Goal: Book appointment/travel/reservation

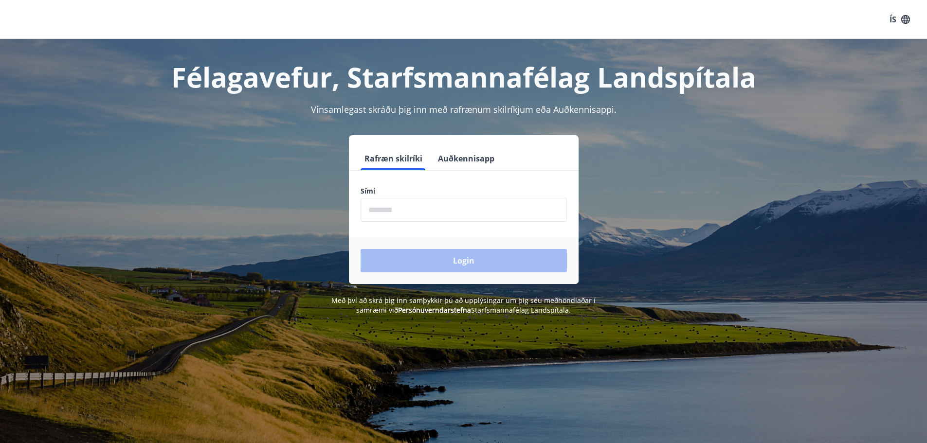
click at [432, 218] on input "phone" at bounding box center [464, 210] width 206 height 24
type input "*"
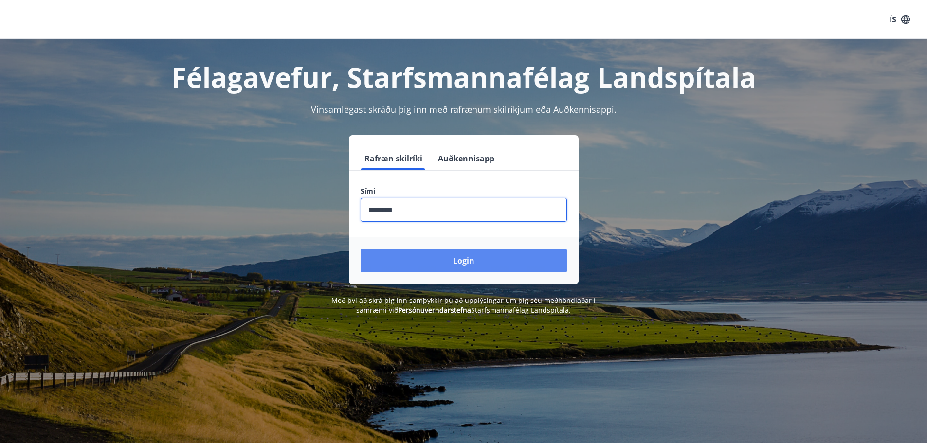
type input "********"
click at [435, 261] on button "Login" at bounding box center [464, 260] width 206 height 23
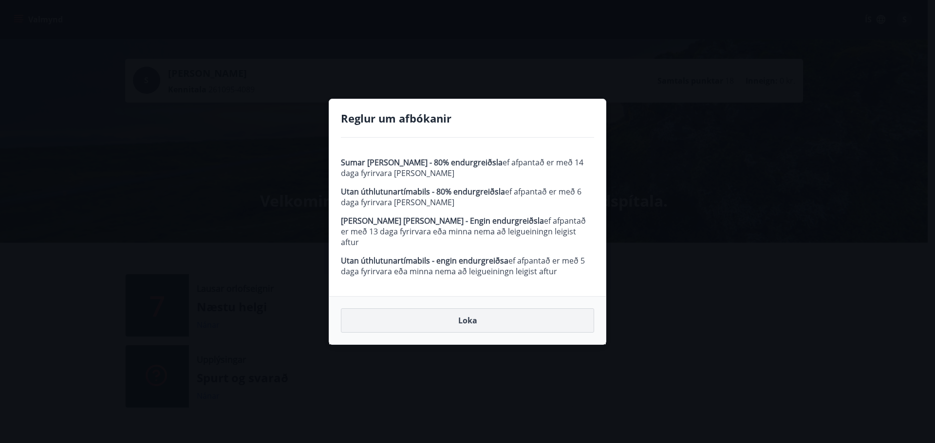
click at [479, 315] on button "Loka" at bounding box center [467, 321] width 253 height 24
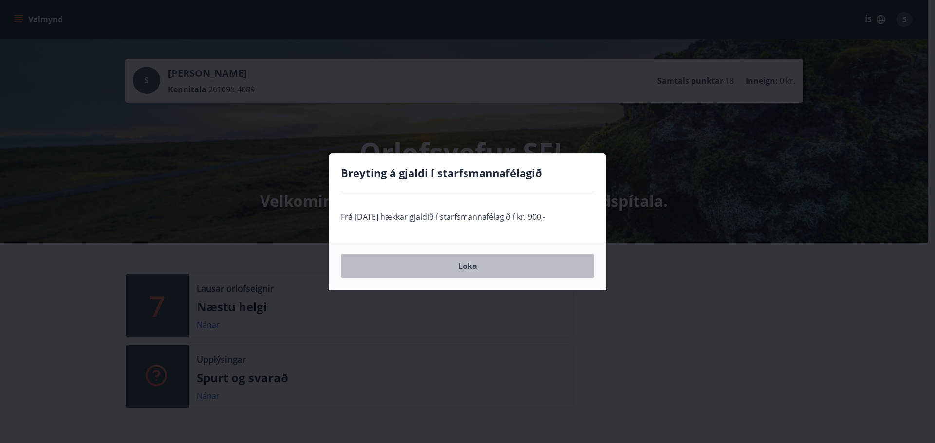
click at [470, 263] on button "Loka" at bounding box center [467, 266] width 253 height 24
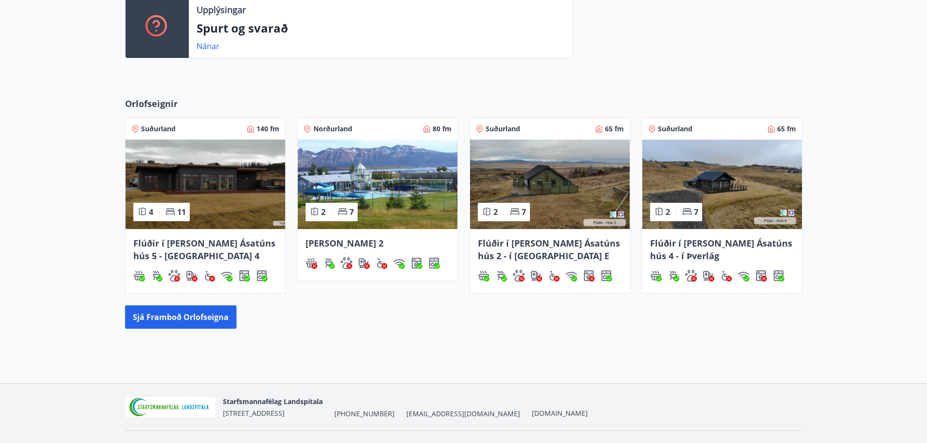
scroll to position [372, 0]
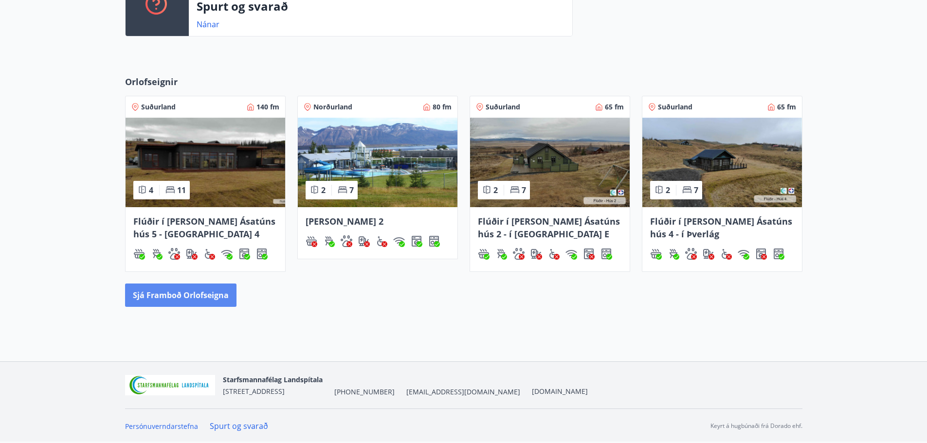
click at [195, 304] on button "Sjá framboð orlofseigna" at bounding box center [180, 295] width 111 height 23
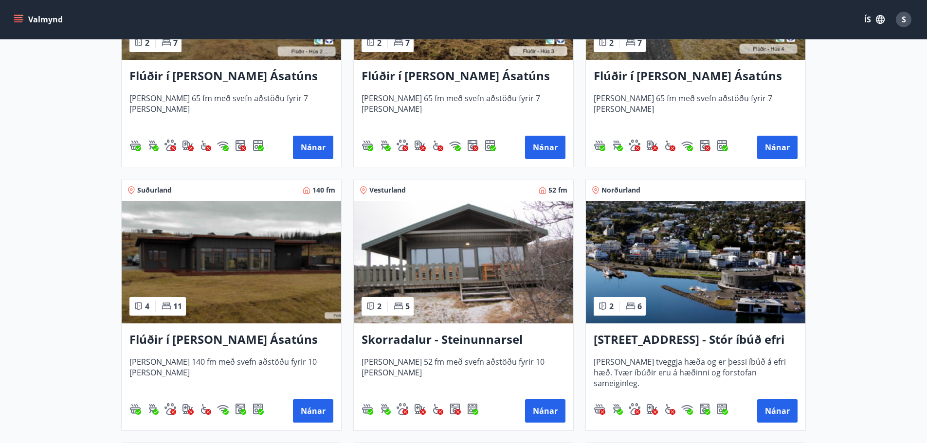
scroll to position [681, 0]
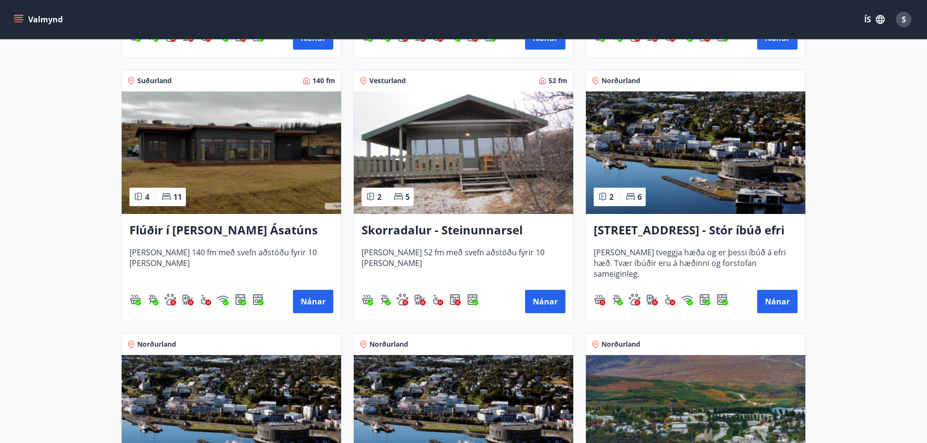
click at [257, 231] on h3 "Flúðir í [PERSON_NAME] Ásatúns hús 5 - [GEOGRAPHIC_DATA] 4" at bounding box center [231, 231] width 204 height 18
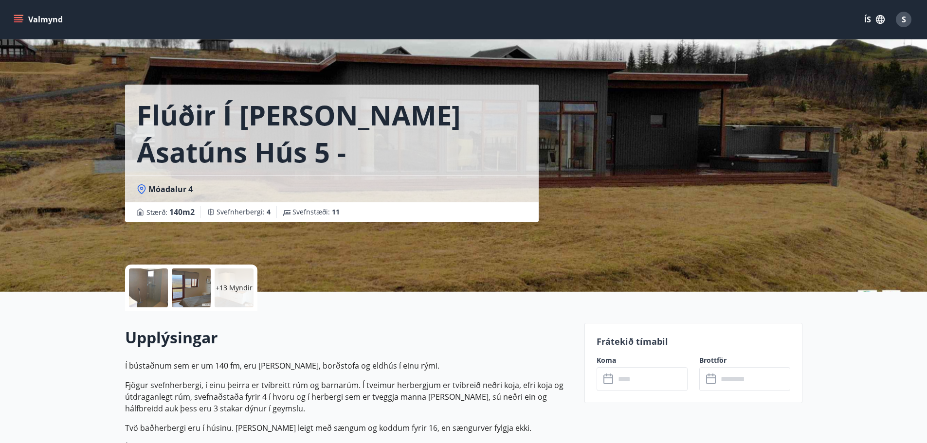
click at [159, 288] on div at bounding box center [148, 288] width 39 height 39
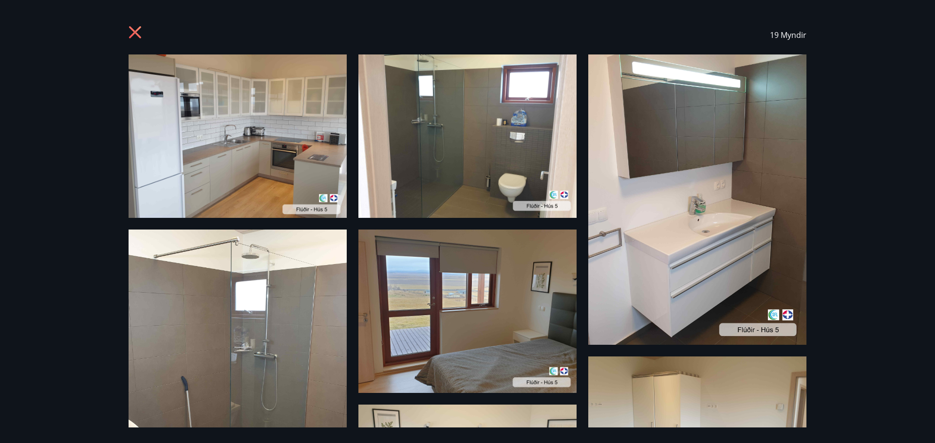
click at [137, 30] on icon at bounding box center [135, 32] width 12 height 12
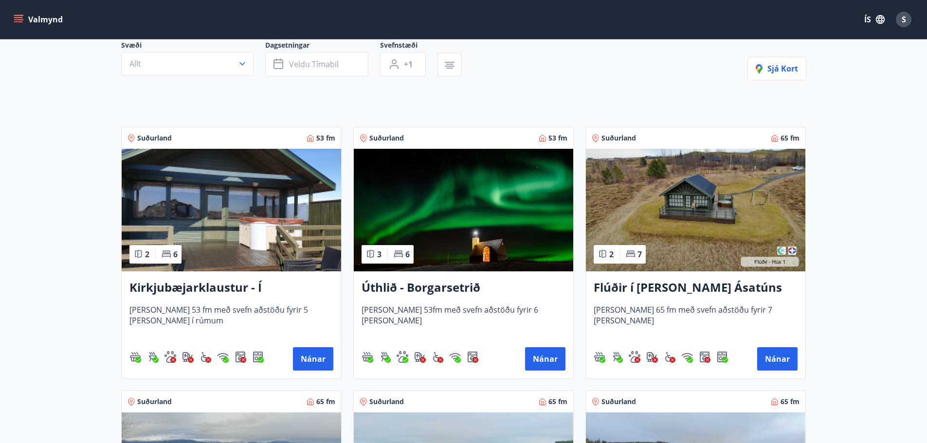
scroll to position [97, 0]
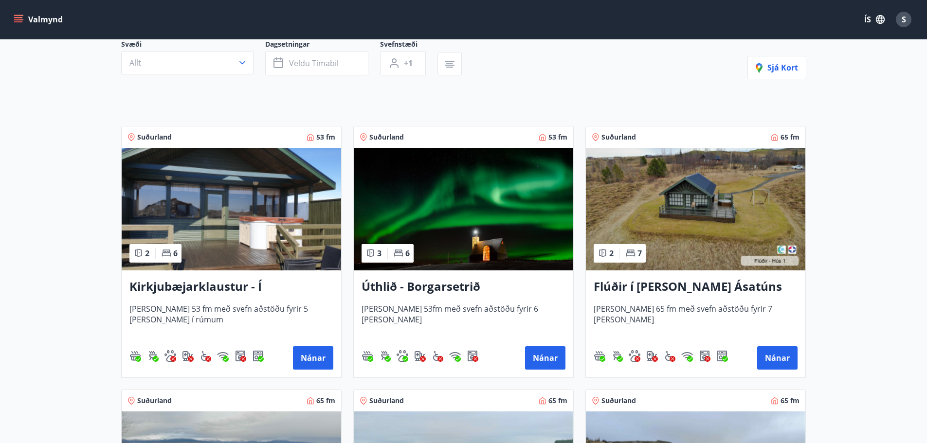
click at [471, 292] on h3 "Úthlið - Borgarsetrið" at bounding box center [464, 287] width 204 height 18
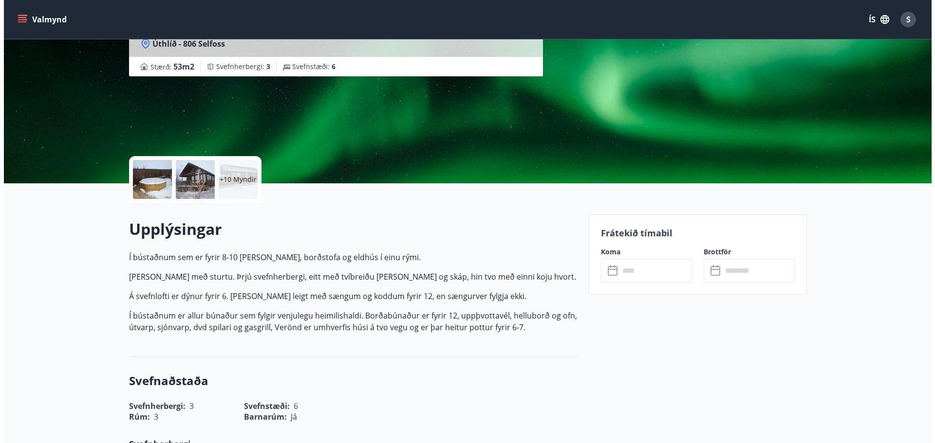
scroll to position [146, 0]
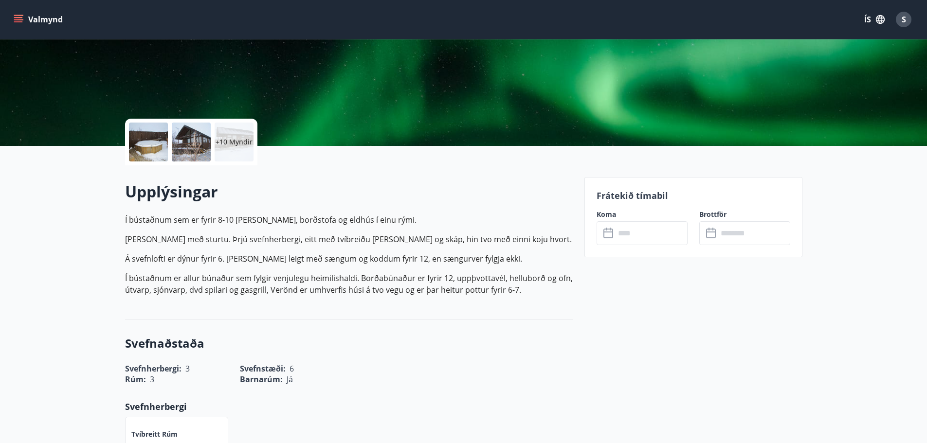
click at [147, 144] on div at bounding box center [148, 142] width 39 height 39
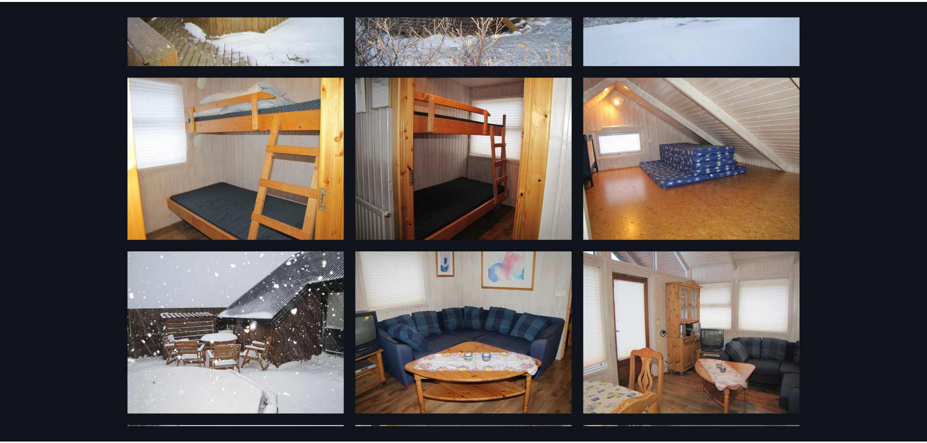
scroll to position [0, 0]
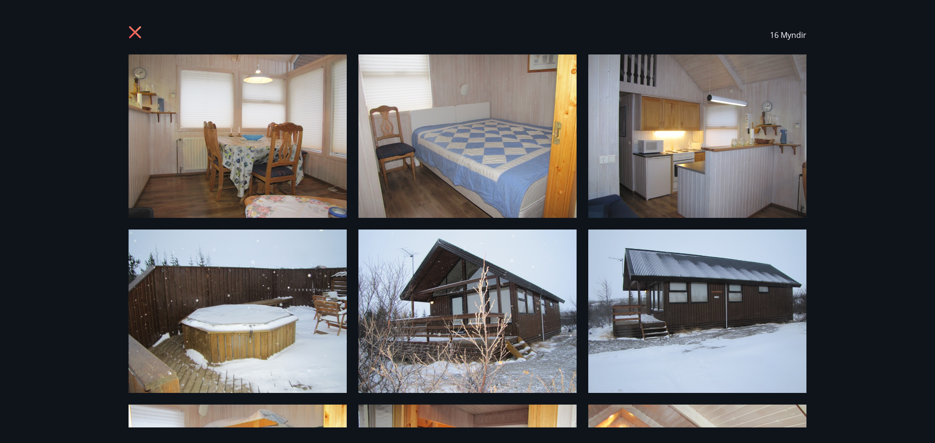
click at [131, 30] on icon at bounding box center [137, 34] width 16 height 16
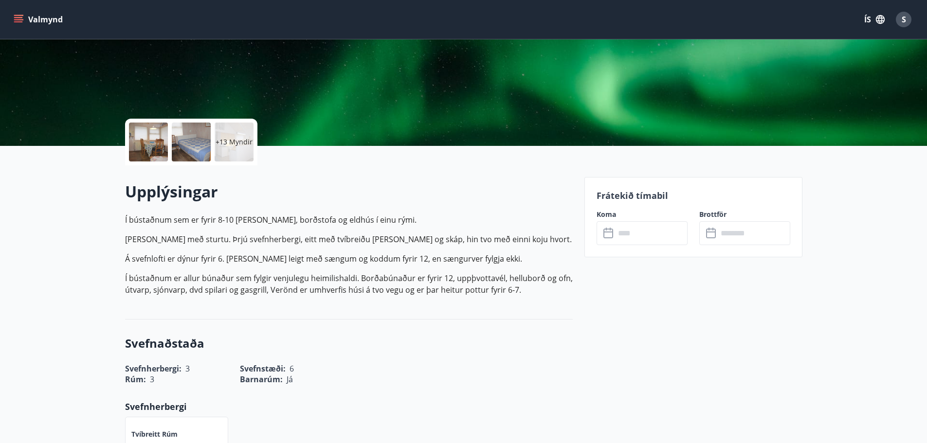
click at [13, 20] on button "Valmynd" at bounding box center [39, 20] width 55 height 18
click at [524, 188] on h2 "Upplýsingar" at bounding box center [349, 191] width 448 height 21
click at [904, 22] on span "S" at bounding box center [904, 19] width 4 height 11
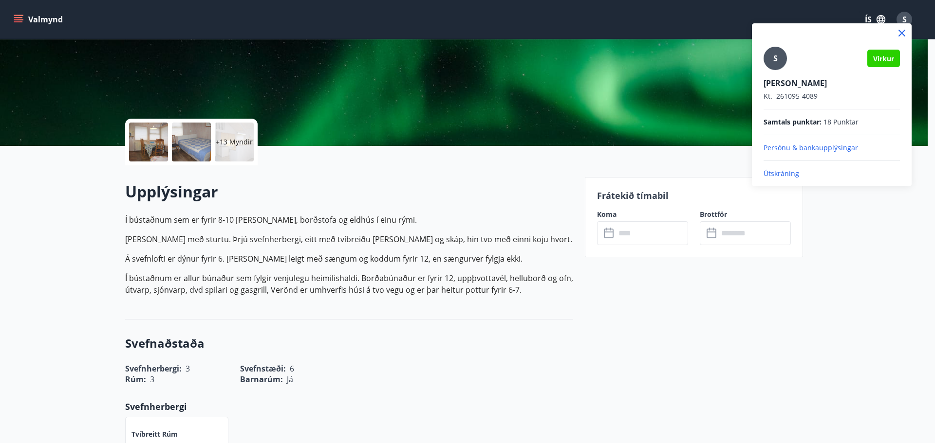
click at [808, 147] on p "Persónu & bankaupplýsingar" at bounding box center [831, 148] width 136 height 10
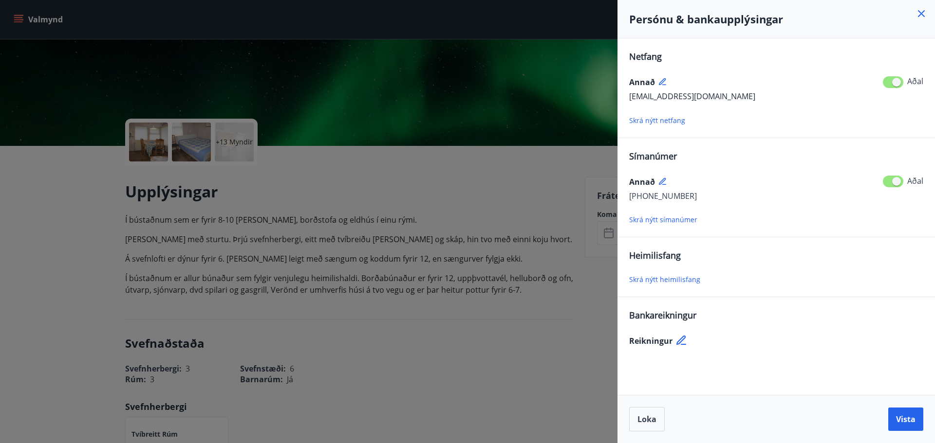
click at [428, 228] on div at bounding box center [467, 221] width 935 height 443
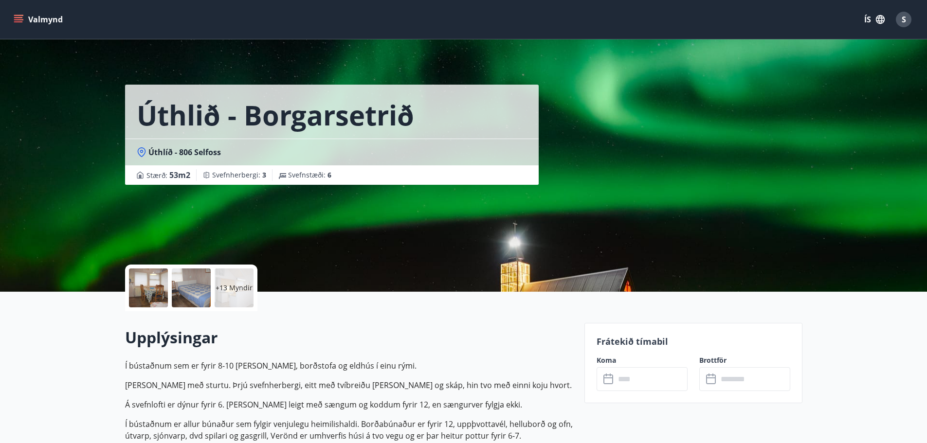
click at [18, 18] on icon "menu" at bounding box center [18, 17] width 9 height 1
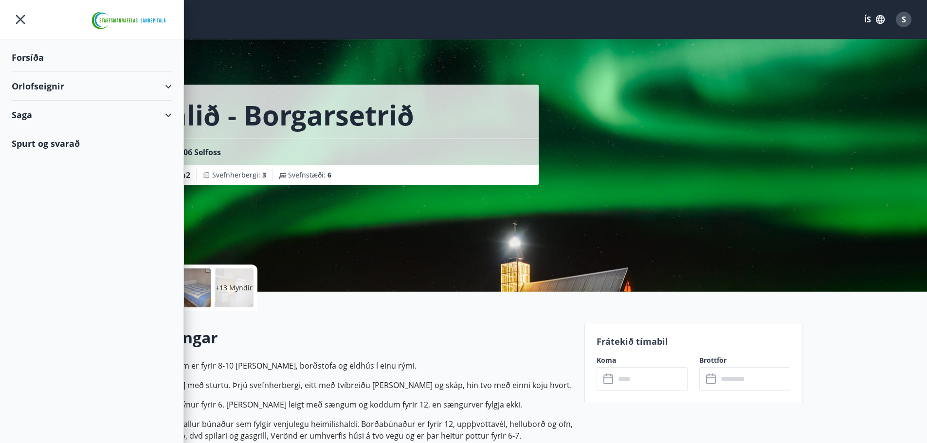
click at [50, 81] on div "Orlofseignir" at bounding box center [92, 86] width 160 height 29
click at [46, 107] on div "Framboð" at bounding box center [91, 111] width 145 height 20
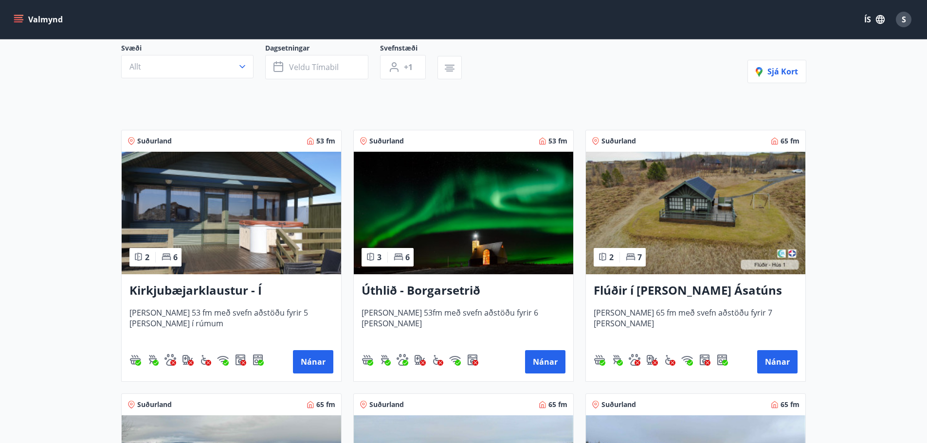
scroll to position [97, 0]
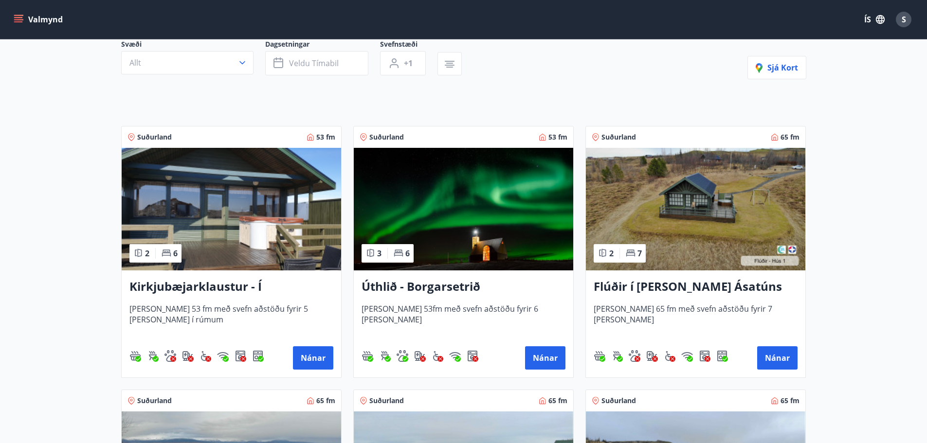
click at [266, 290] on h3 "Kirkjubæjarklaustur - Í [PERSON_NAME] Hæðargarðs" at bounding box center [231, 287] width 204 height 18
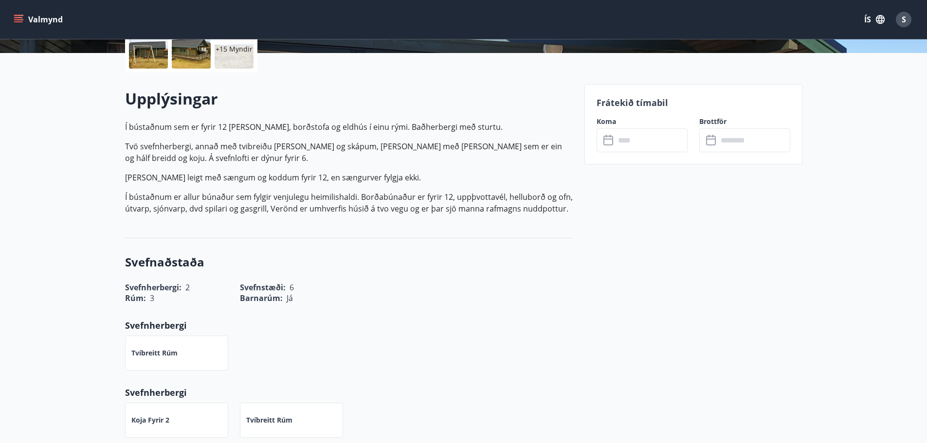
scroll to position [224, 0]
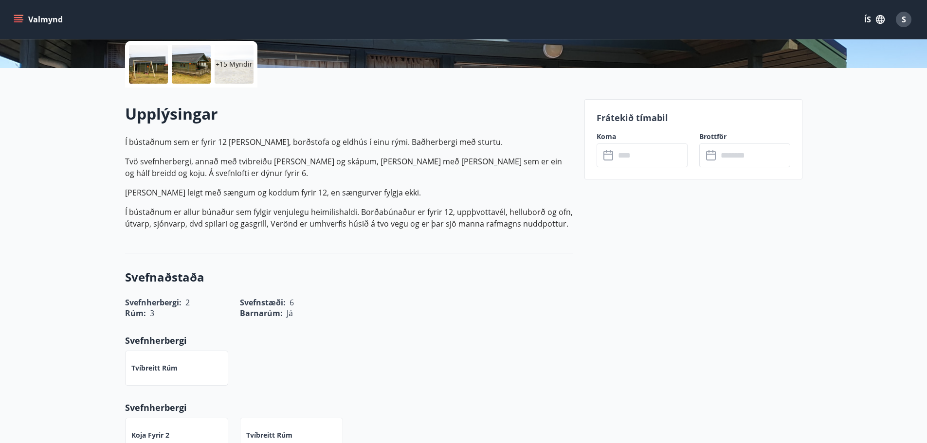
click at [618, 154] on input "text" at bounding box center [651, 156] width 73 height 24
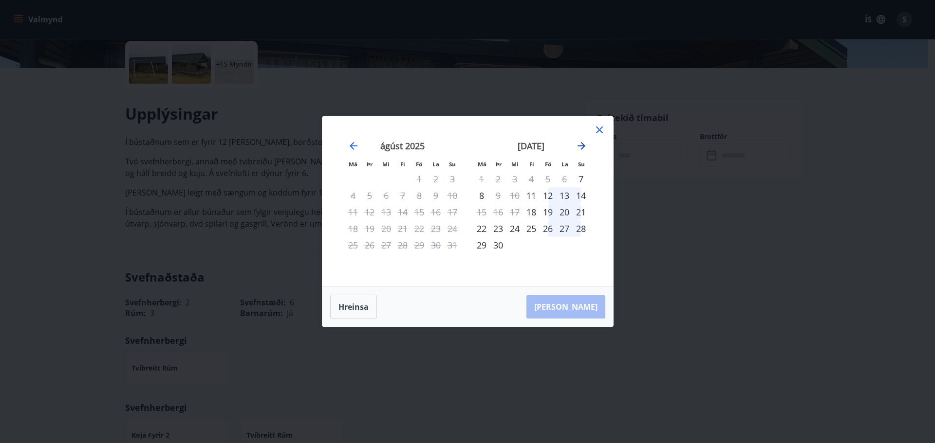
click at [581, 145] on icon "Move forward to switch to the next month." at bounding box center [581, 146] width 12 height 12
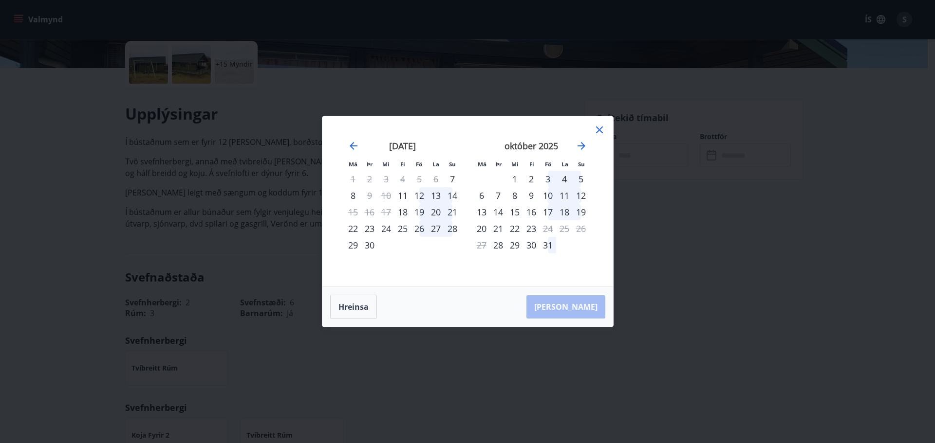
click at [602, 128] on icon at bounding box center [599, 130] width 12 height 12
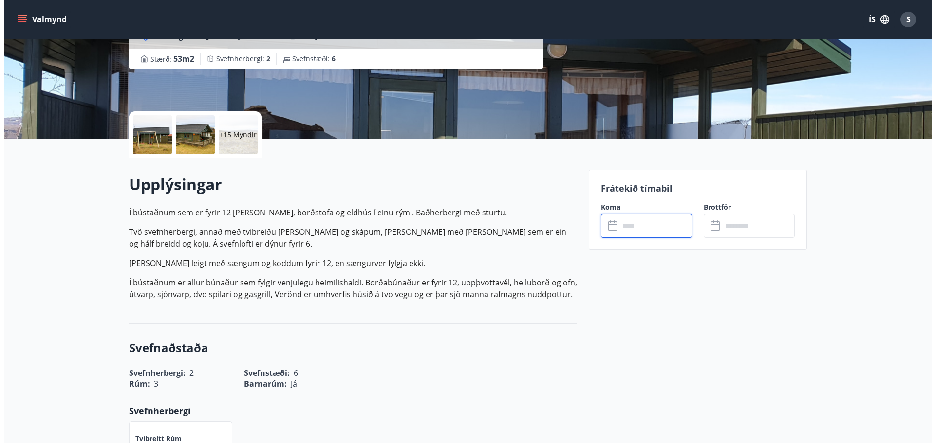
scroll to position [78, 0]
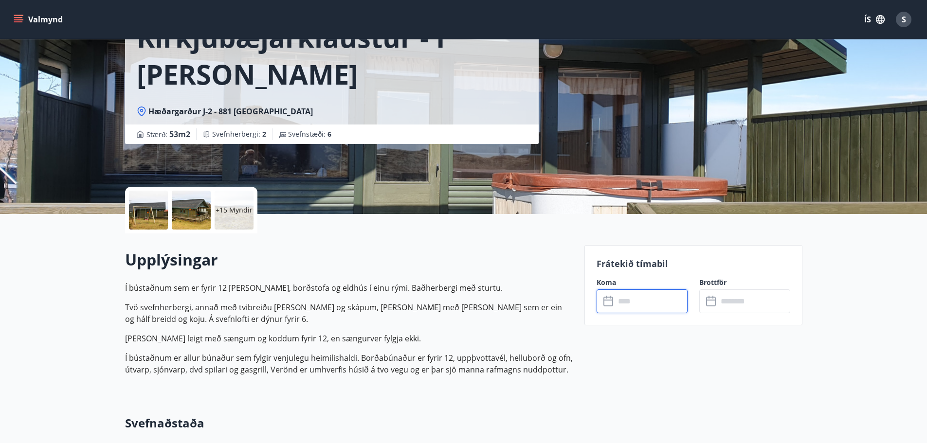
click at [158, 197] on div at bounding box center [148, 210] width 39 height 39
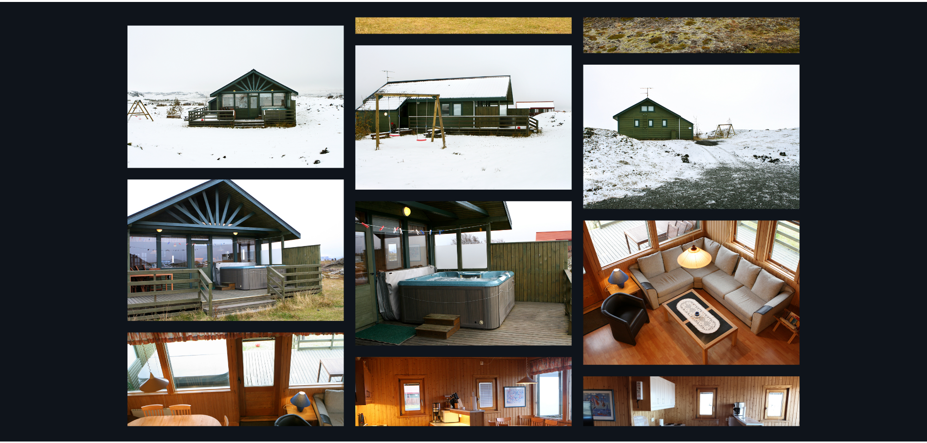
scroll to position [0, 0]
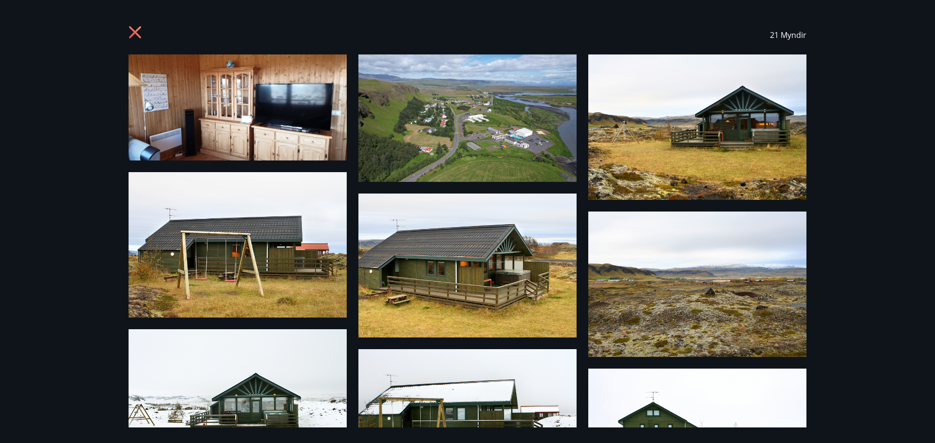
click at [131, 29] on icon at bounding box center [135, 32] width 12 height 12
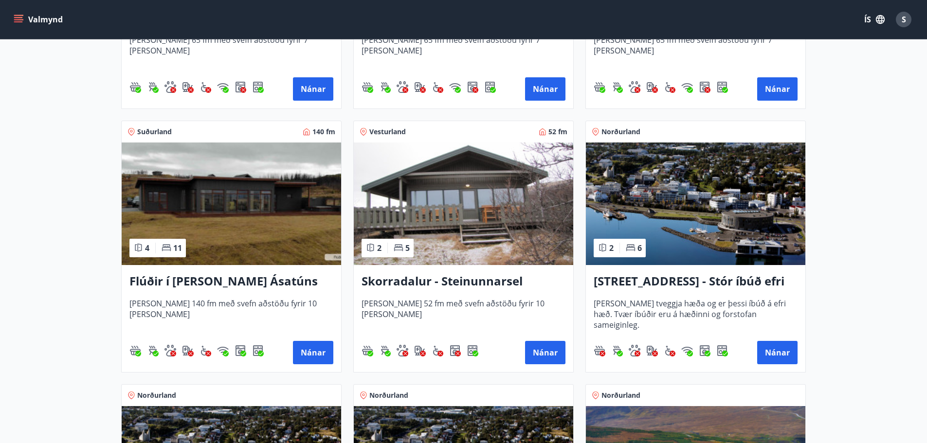
scroll to position [633, 0]
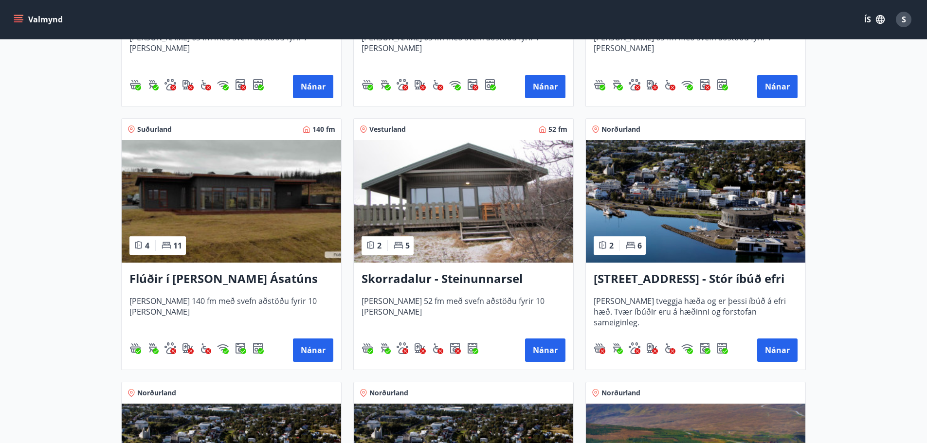
click at [461, 278] on h3 "Skorradalur - Steinunnarsel" at bounding box center [464, 280] width 204 height 18
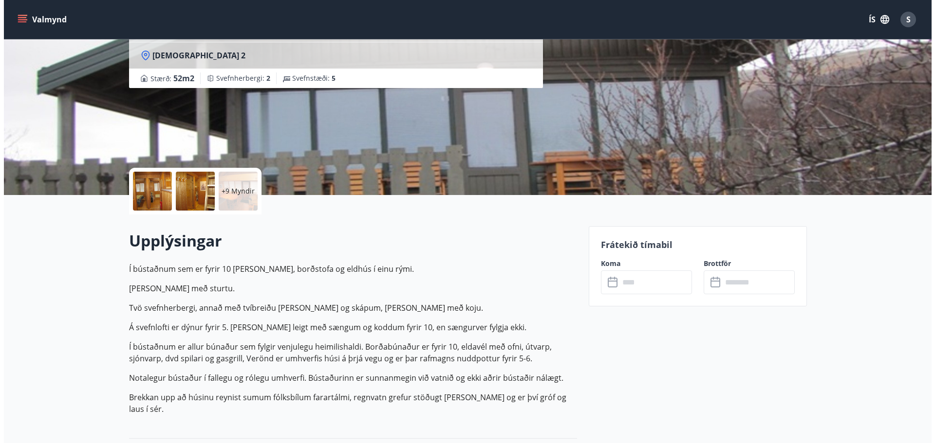
scroll to position [97, 0]
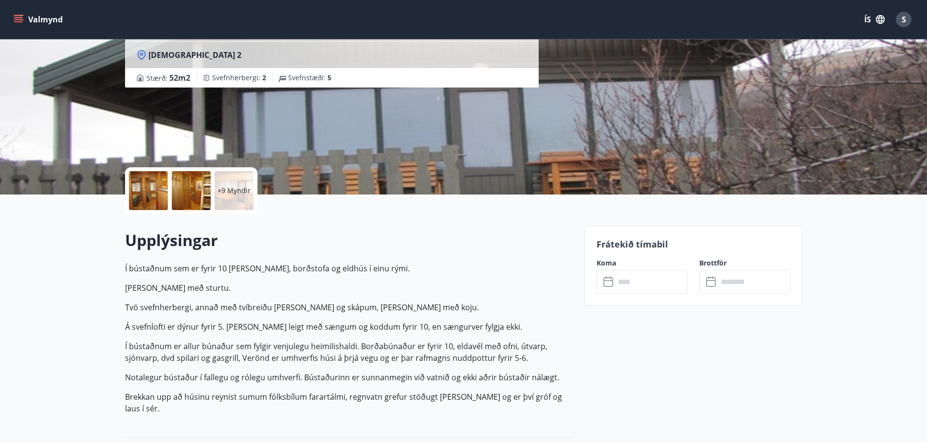
click at [143, 191] on div at bounding box center [148, 190] width 39 height 39
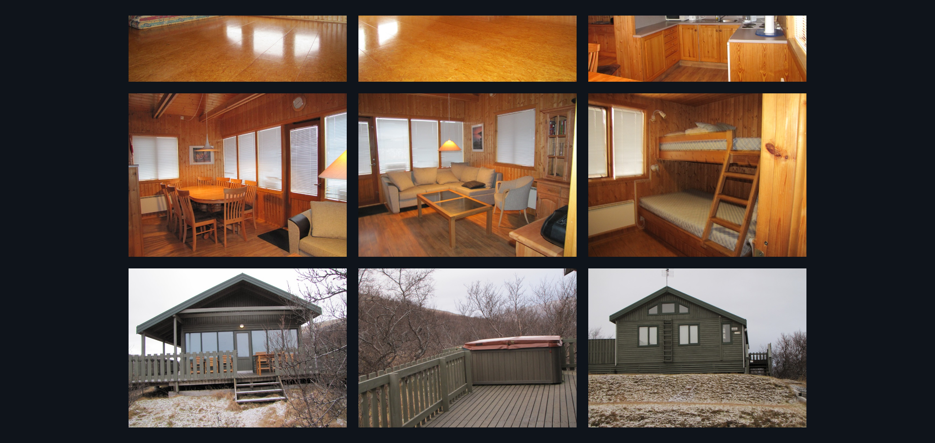
scroll to position [494, 0]
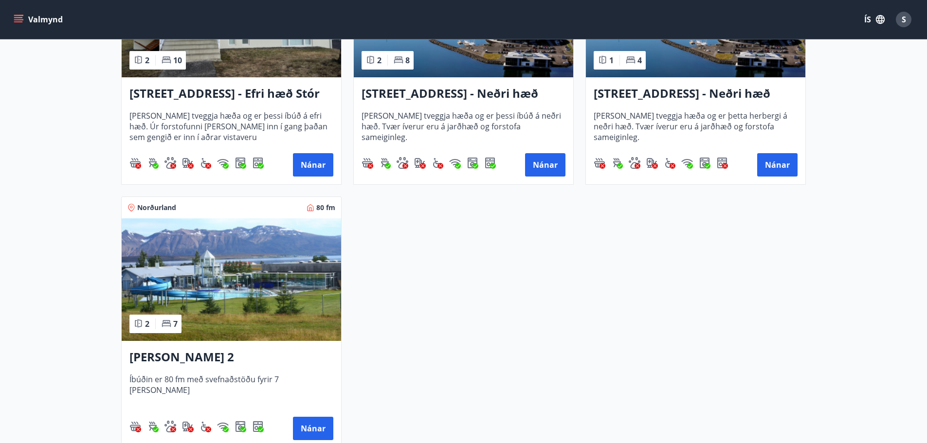
scroll to position [1363, 0]
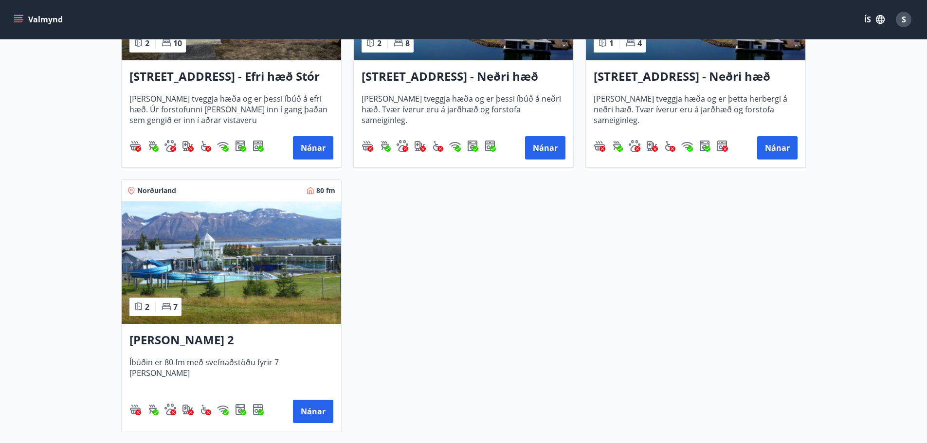
click at [217, 343] on h3 "[PERSON_NAME] 2" at bounding box center [231, 341] width 204 height 18
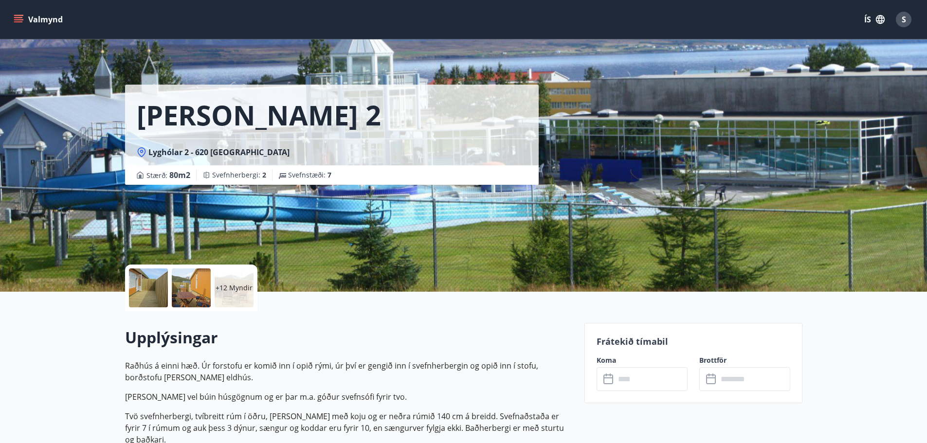
click at [147, 290] on div at bounding box center [148, 288] width 39 height 39
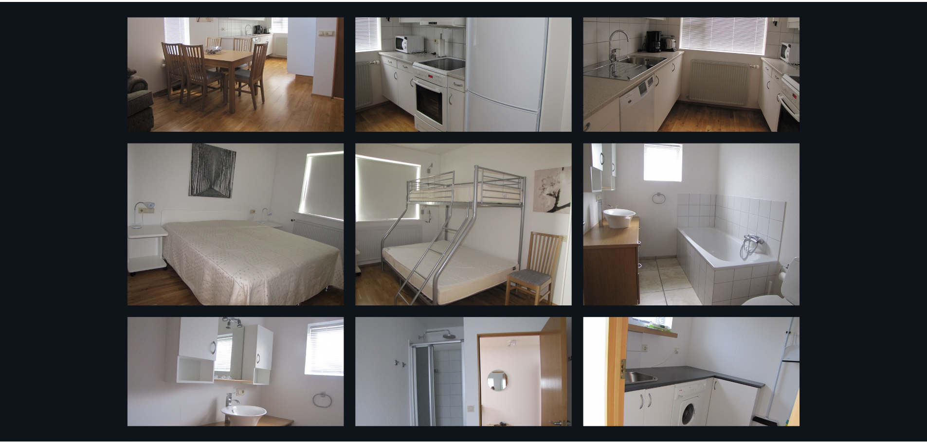
scroll to position [669, 0]
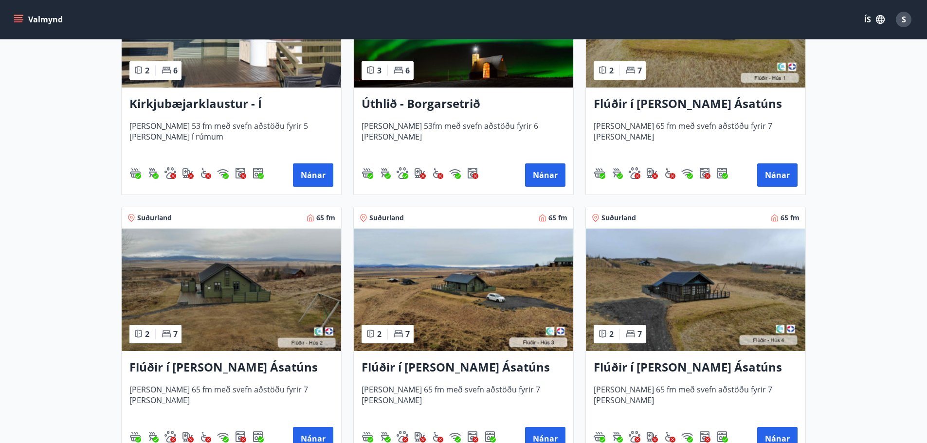
scroll to position [263, 0]
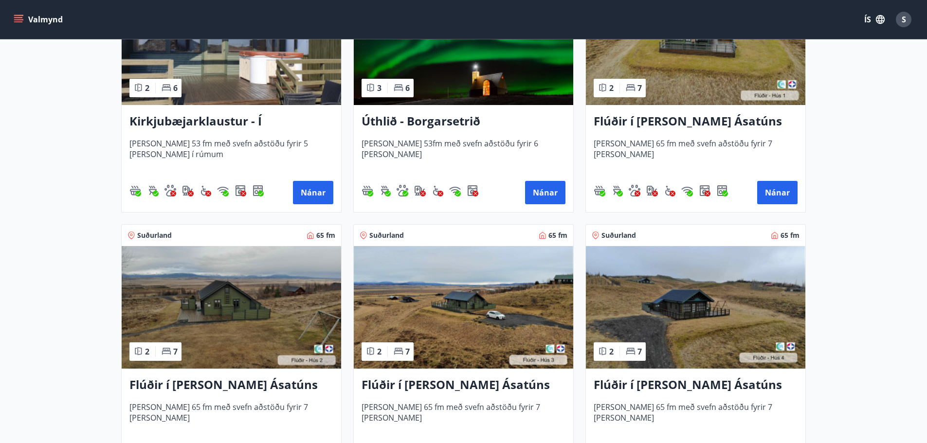
drag, startPoint x: 40, startPoint y: 190, endPoint x: 41, endPoint y: 161, distance: 29.2
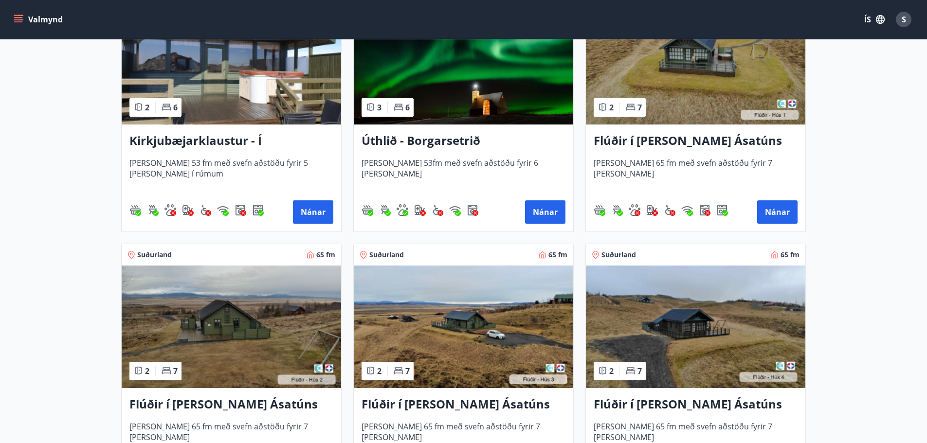
scroll to position [0, 0]
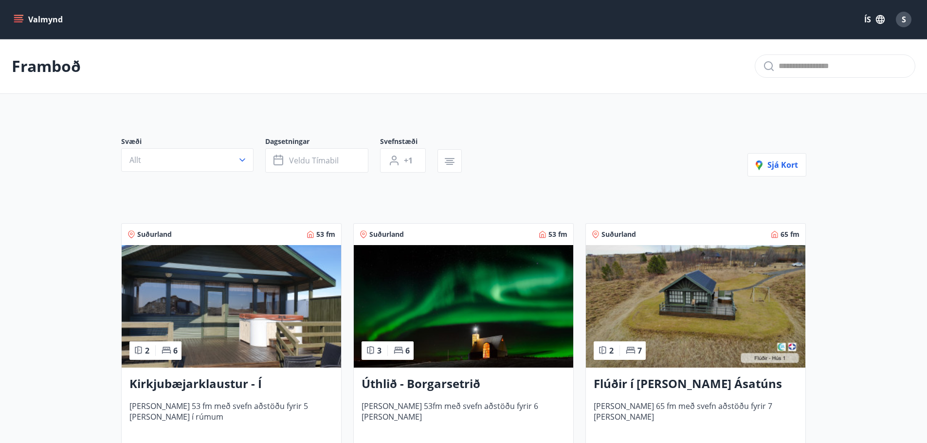
click at [21, 16] on icon "menu" at bounding box center [19, 20] width 10 height 10
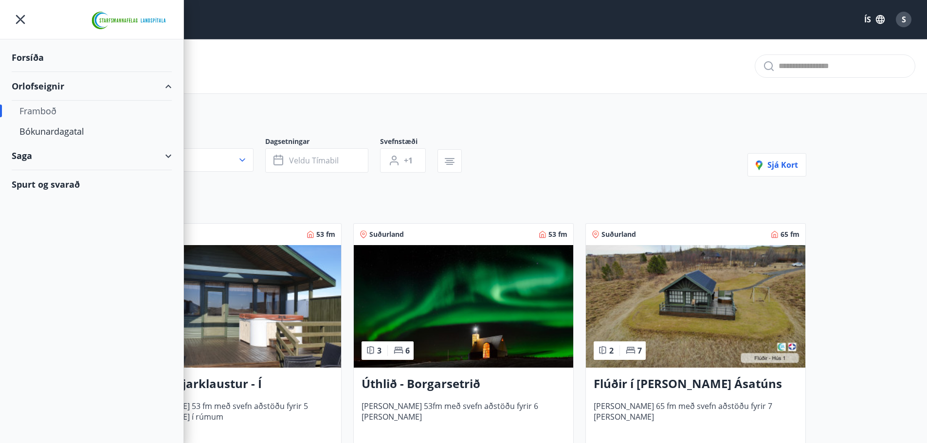
click at [35, 59] on div "Forsíða" at bounding box center [92, 57] width 160 height 29
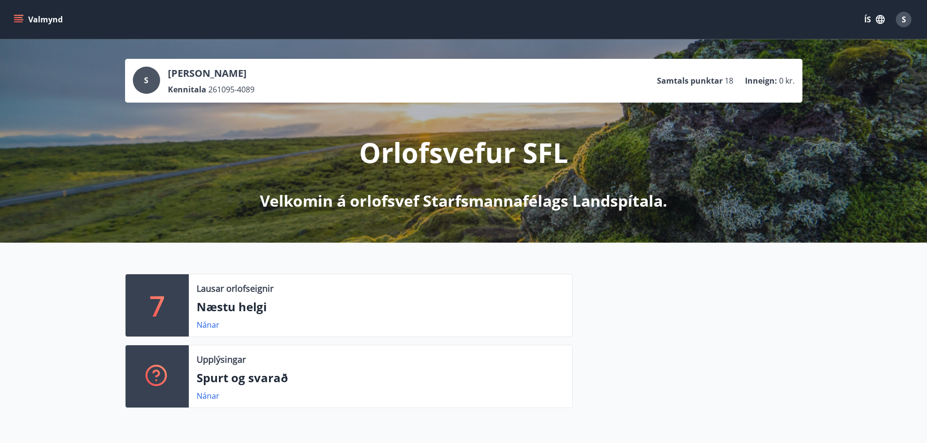
click at [148, 80] on span "S" at bounding box center [146, 80] width 4 height 11
click at [151, 80] on div "S" at bounding box center [146, 80] width 27 height 27
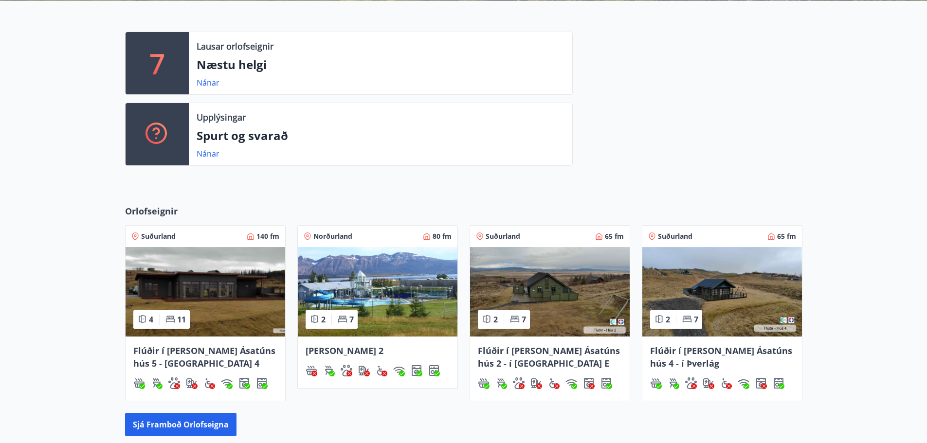
scroll to position [243, 0]
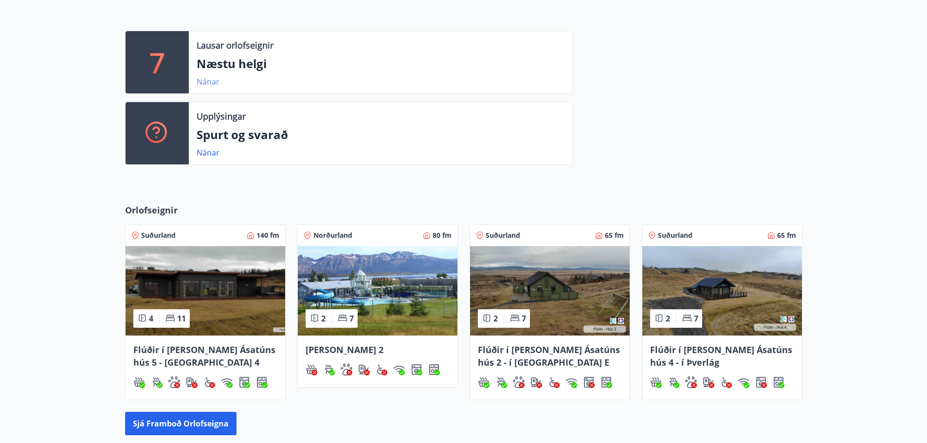
click at [203, 84] on link "Nánar" at bounding box center [208, 81] width 23 height 11
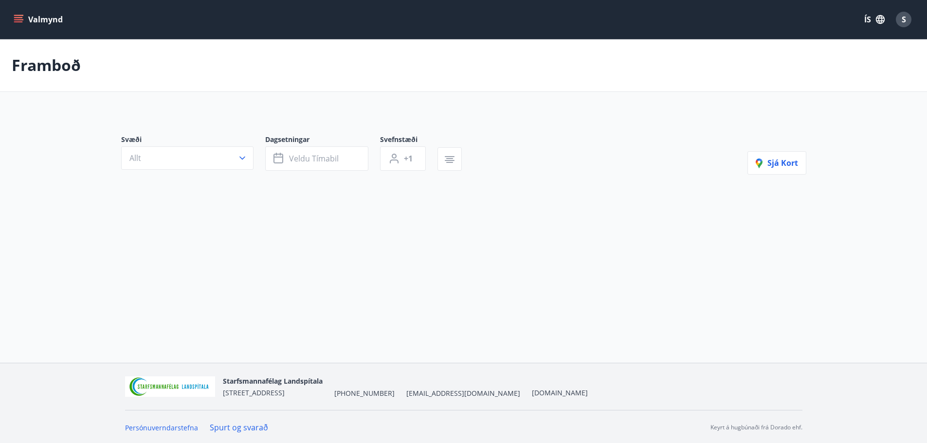
type input "*"
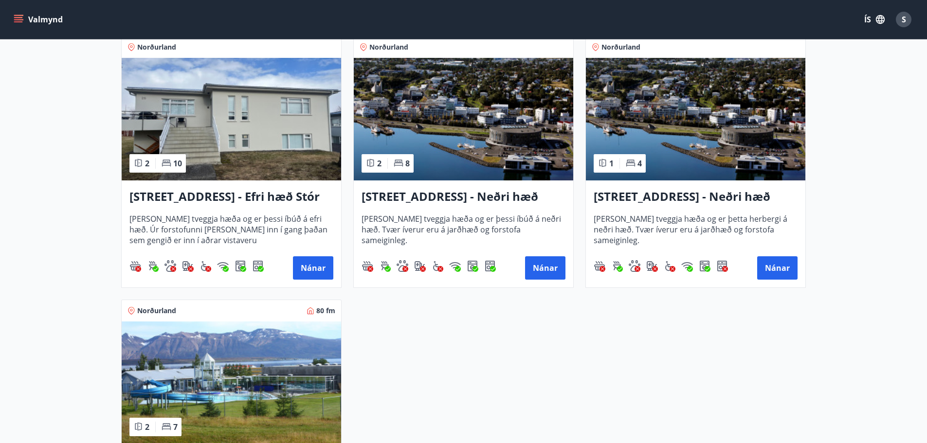
scroll to position [468, 0]
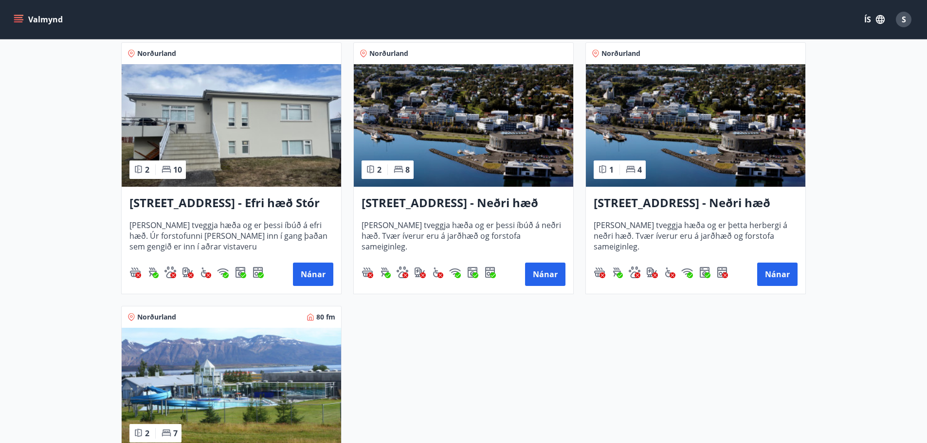
drag, startPoint x: 40, startPoint y: 169, endPoint x: 46, endPoint y: 130, distance: 39.8
click at [46, 130] on main "Framboð Svæði Allt Dagsetningar [DATE] - [DATE] Svefnstæði +1 Hreinsa síu Nætur…" at bounding box center [463, 68] width 927 height 995
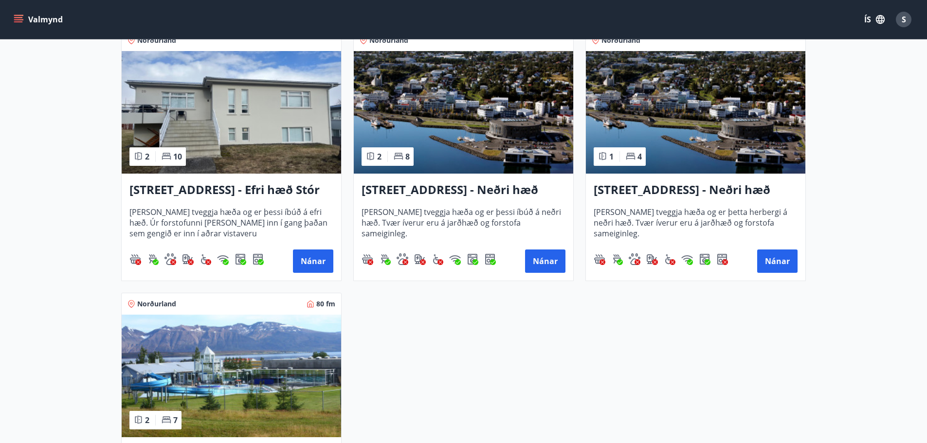
scroll to position [487, 0]
